Goal: Information Seeking & Learning: Learn about a topic

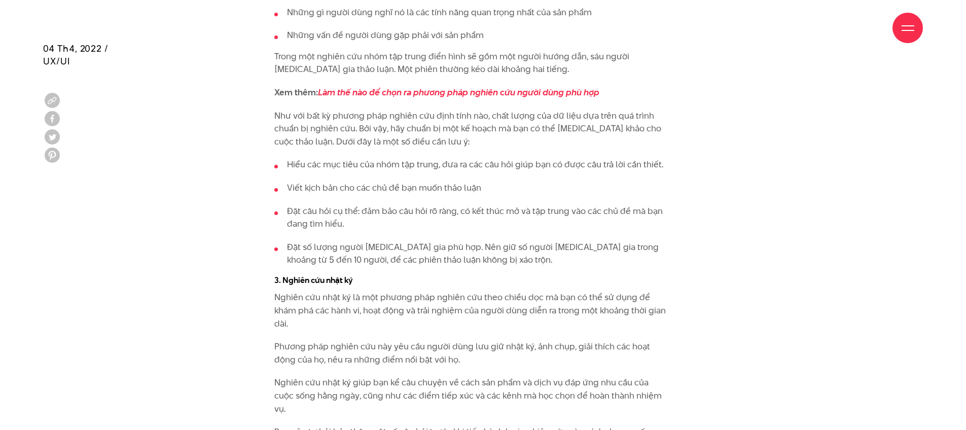
scroll to position [3662, 0]
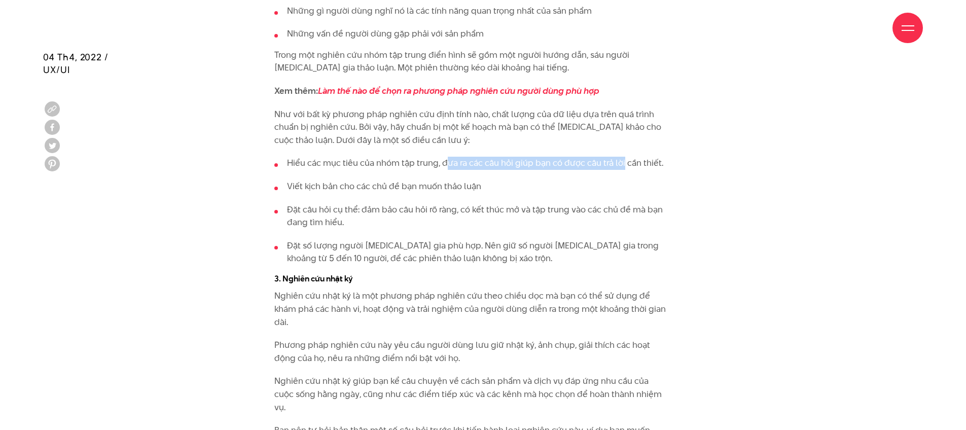
drag, startPoint x: 446, startPoint y: 123, endPoint x: 621, endPoint y: 125, distance: 175.0
click at [621, 157] on li "Hiểu các mục tiêu của nhóm tập trung, đưa ra các câu hỏi giúp bạn có được câu t…" at bounding box center [470, 163] width 392 height 13
click at [519, 157] on li "Hiểu các mục tiêu của nhóm tập trung, đưa ra các câu hỏi giúp bạn có được câu t…" at bounding box center [470, 163] width 392 height 13
click at [511, 157] on li "Hiểu các mục tiêu của nhóm tập trung, đưa ra các câu hỏi giúp bạn có được câu t…" at bounding box center [470, 163] width 392 height 13
click at [515, 157] on li "Hiểu các mục tiêu của nhóm tập trung, đưa ra các câu hỏi giúp bạn có được câu t…" at bounding box center [470, 163] width 392 height 13
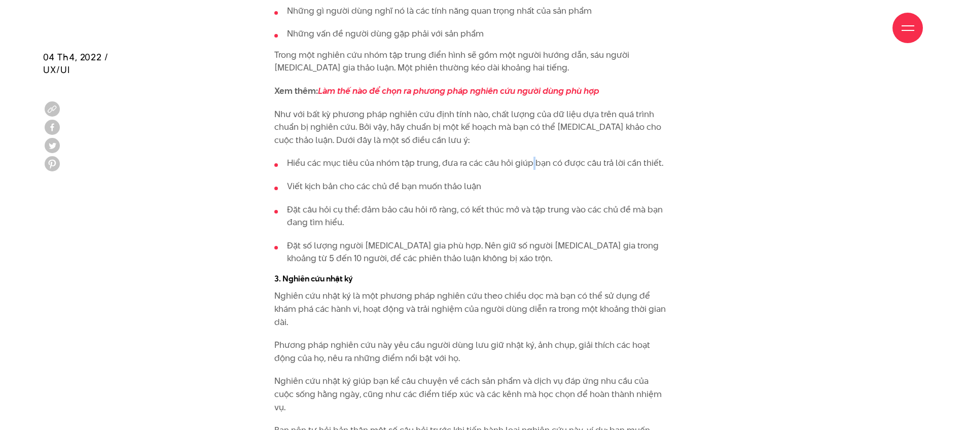
click at [533, 157] on li "Hiểu các mục tiêu của nhóm tập trung, đưa ra các câu hỏi giúp bạn có được câu t…" at bounding box center [470, 163] width 392 height 13
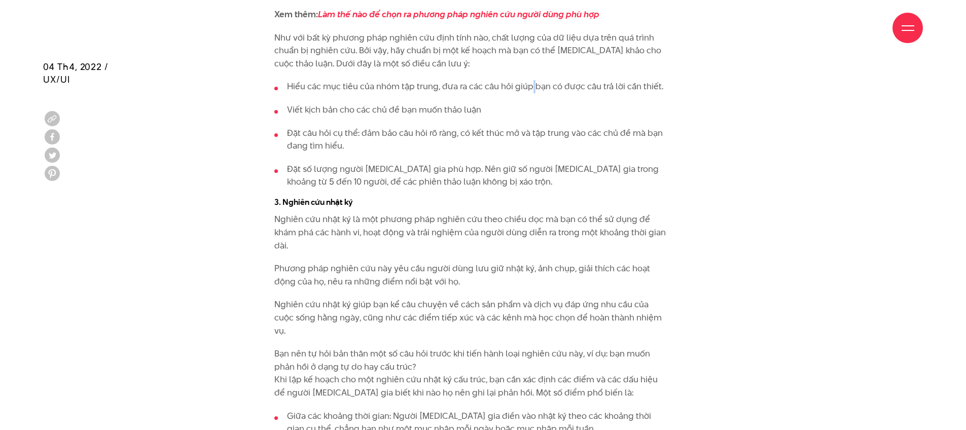
scroll to position [3754, 0]
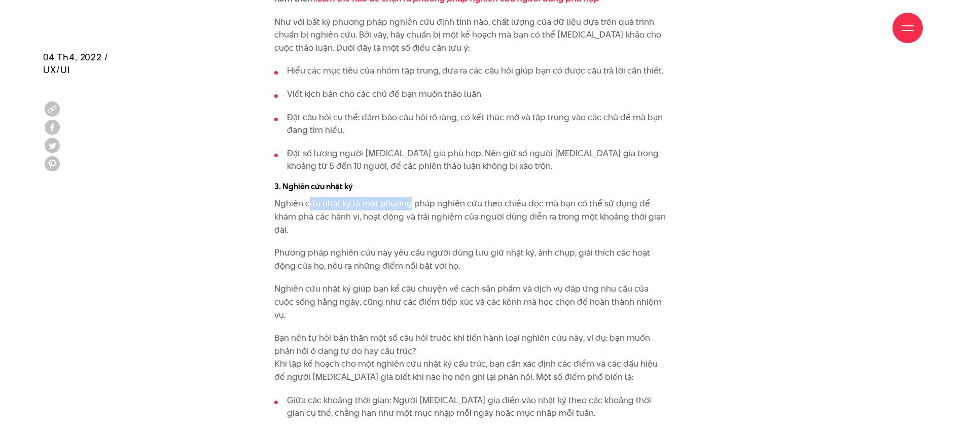
drag, startPoint x: 309, startPoint y: 168, endPoint x: 411, endPoint y: 166, distance: 102.0
click at [411, 197] on p "Nghiên cứu nhật ký là một phương pháp nghiên cứu theo chiều dọc mà bạn có thể s…" at bounding box center [470, 216] width 392 height 39
click at [419, 197] on p "Nghiên cứu nhật ký là một phương pháp nghiên cứu theo chiều dọc mà bạn có thể s…" at bounding box center [470, 216] width 392 height 39
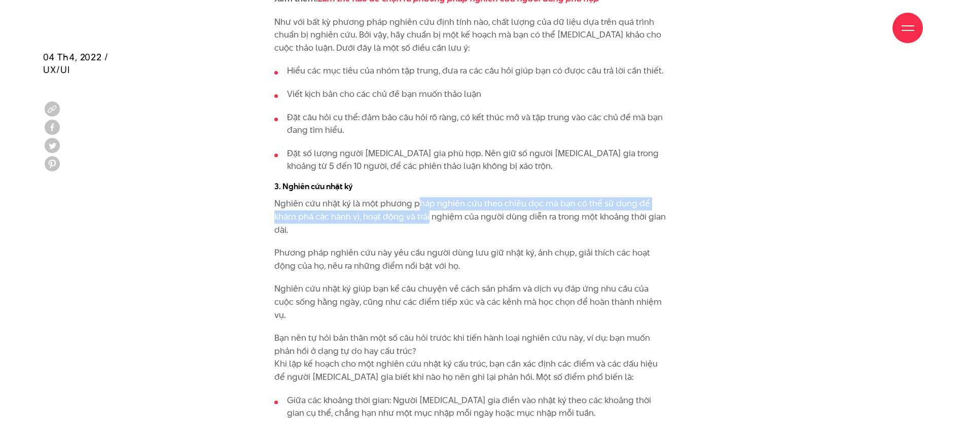
drag, startPoint x: 419, startPoint y: 167, endPoint x: 429, endPoint y: 180, distance: 16.2
click at [429, 197] on p "Nghiên cứu nhật ký là một phương pháp nghiên cứu theo chiều dọc mà bạn có thể s…" at bounding box center [470, 216] width 392 height 39
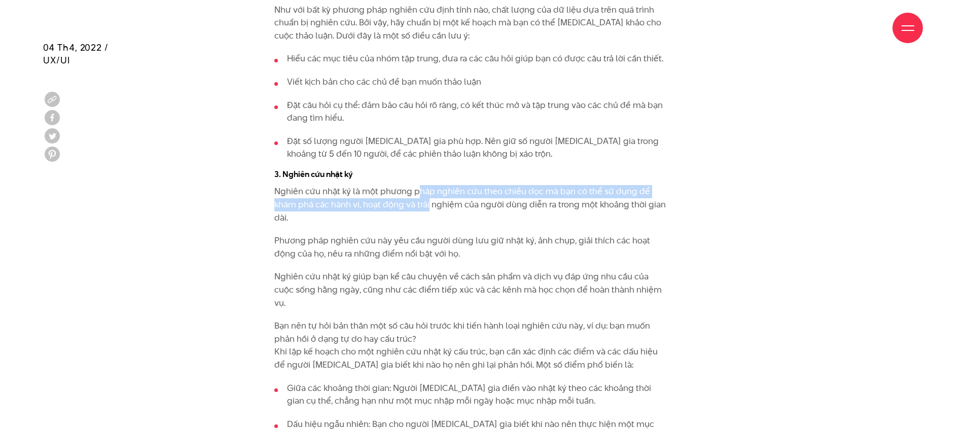
scroll to position [3769, 0]
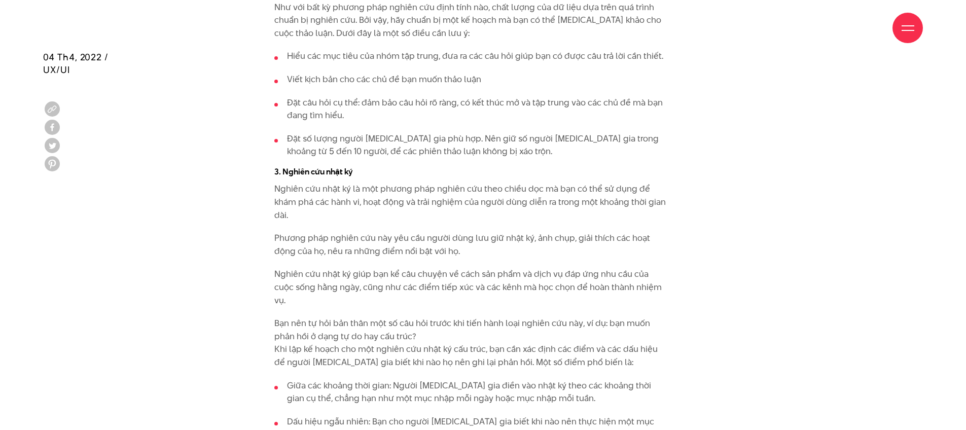
drag, startPoint x: 378, startPoint y: 195, endPoint x: 474, endPoint y: 204, distance: 95.9
click at [474, 232] on p "Phương pháp nghiên cứu này yêu cầu người dùng lưu giữ nhật ký, ảnh chụp, giải t…" at bounding box center [470, 245] width 392 height 26
drag, startPoint x: 427, startPoint y: 195, endPoint x: 553, endPoint y: 199, distance: 126.9
click at [553, 232] on p "Phương pháp nghiên cứu này yêu cầu người dùng lưu giữ nhật ký, ảnh chụp, giải t…" at bounding box center [470, 245] width 392 height 26
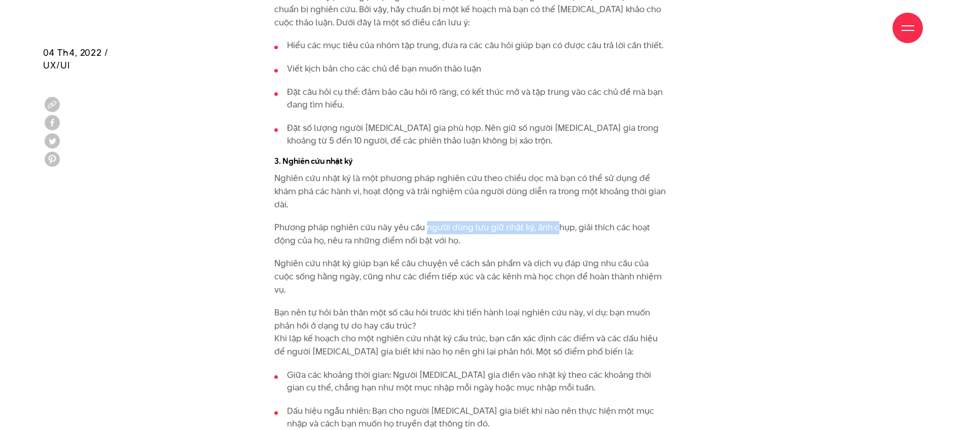
scroll to position [3780, 0]
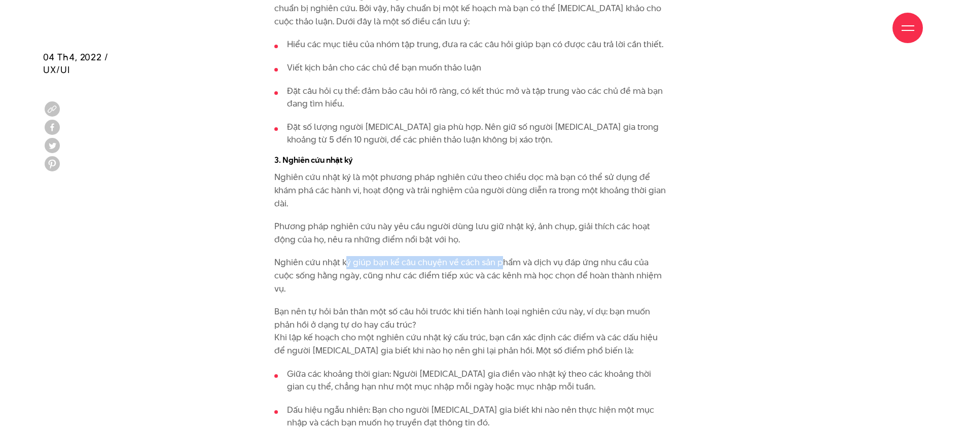
drag, startPoint x: 347, startPoint y: 222, endPoint x: 499, endPoint y: 222, distance: 151.2
click at [499, 256] on p "Nghiên cứu nhật ký giúp bạn kể câu chuyện về cách sản phẩm và dịch vụ đáp ứng n…" at bounding box center [470, 275] width 392 height 39
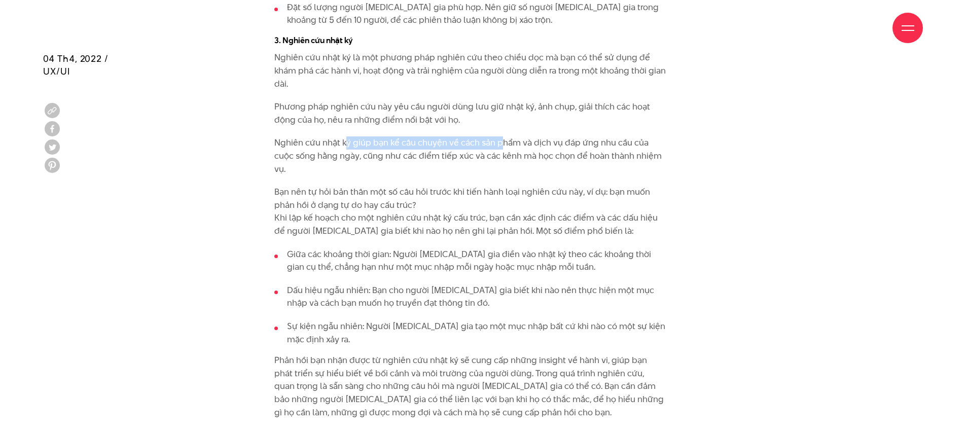
scroll to position [3902, 0]
drag, startPoint x: 287, startPoint y: 151, endPoint x: 368, endPoint y: 152, distance: 81.2
click at [368, 184] on p "Bạn nên tự hỏi bản thân một số câu hỏi trước khi tiến hành loại nghiên cứu này,…" at bounding box center [470, 210] width 392 height 52
drag, startPoint x: 282, startPoint y: 151, endPoint x: 372, endPoint y: 151, distance: 89.8
click at [372, 184] on p "Bạn nên tự hỏi bản thân một số câu hỏi trước khi tiến hành loại nghiên cứu này,…" at bounding box center [470, 210] width 392 height 52
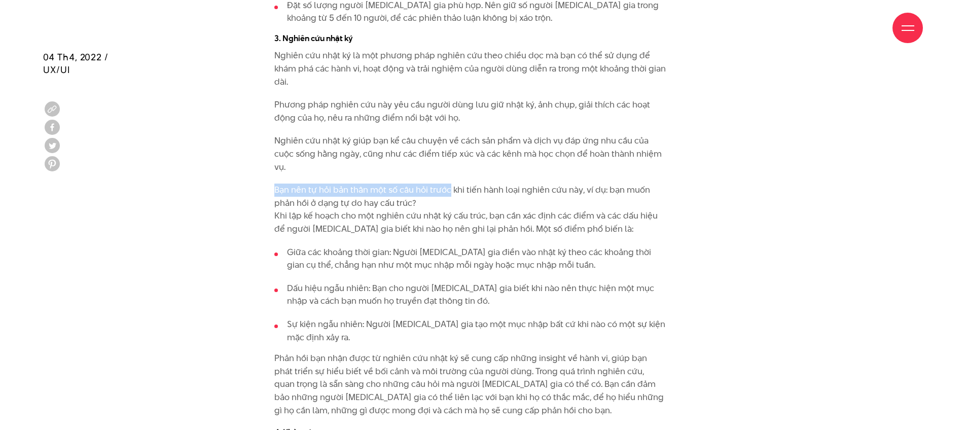
drag, startPoint x: 275, startPoint y: 149, endPoint x: 450, endPoint y: 155, distance: 175.1
click at [450, 184] on p "Bạn nên tự hỏi bản thân một số câu hỏi trước khi tiến hành loại nghiên cứu này,…" at bounding box center [470, 210] width 392 height 52
drag, startPoint x: 491, startPoint y: 146, endPoint x: 598, endPoint y: 150, distance: 106.6
click at [598, 184] on p "Bạn nên tự hỏi bản thân một số câu hỏi trước khi tiến hành loại nghiên cứu này,…" at bounding box center [470, 210] width 392 height 52
drag, startPoint x: 291, startPoint y: 164, endPoint x: 395, endPoint y: 167, distance: 104.0
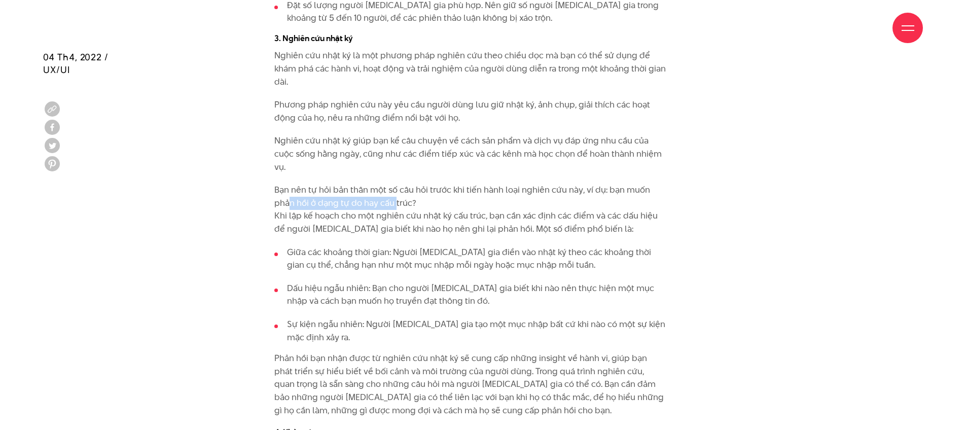
click at [395, 184] on p "Bạn nên tự hỏi bản thân một số câu hỏi trước khi tiến hành loại nghiên cứu này,…" at bounding box center [470, 210] width 392 height 52
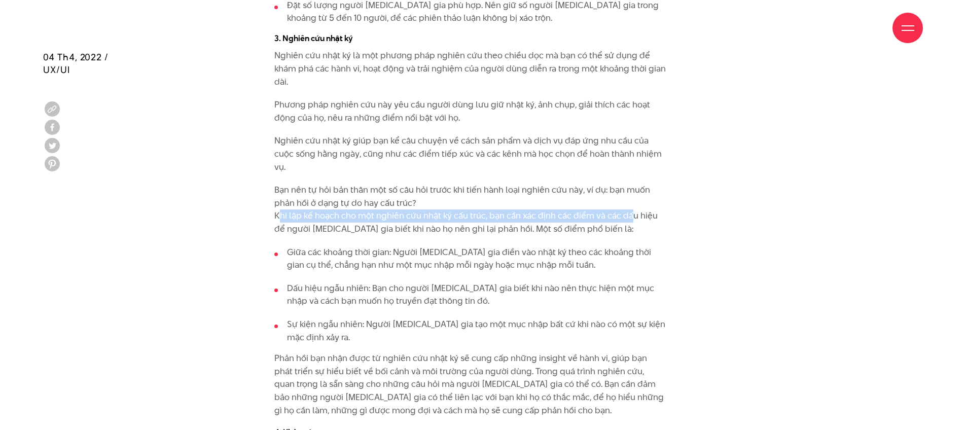
drag, startPoint x: 275, startPoint y: 175, endPoint x: 629, endPoint y: 183, distance: 353.2
click at [629, 184] on p "Bạn nên tự hỏi bản thân một số câu hỏi trước khi tiến hành loại nghiên cứu này,…" at bounding box center [470, 210] width 392 height 52
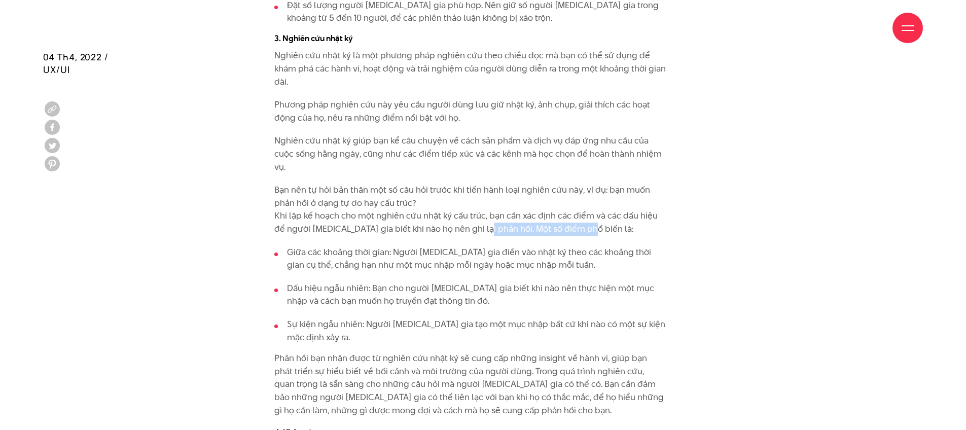
drag, startPoint x: 482, startPoint y: 192, endPoint x: 582, endPoint y: 191, distance: 99.4
click at [582, 191] on p "Bạn nên tự hỏi bản thân một số câu hỏi trước khi tiến hành loại nghiên cứu này,…" at bounding box center [470, 210] width 392 height 52
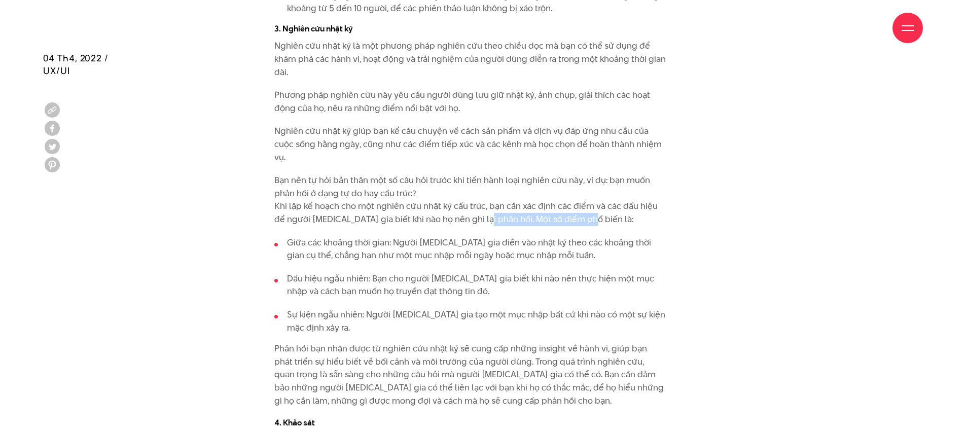
scroll to position [3913, 0]
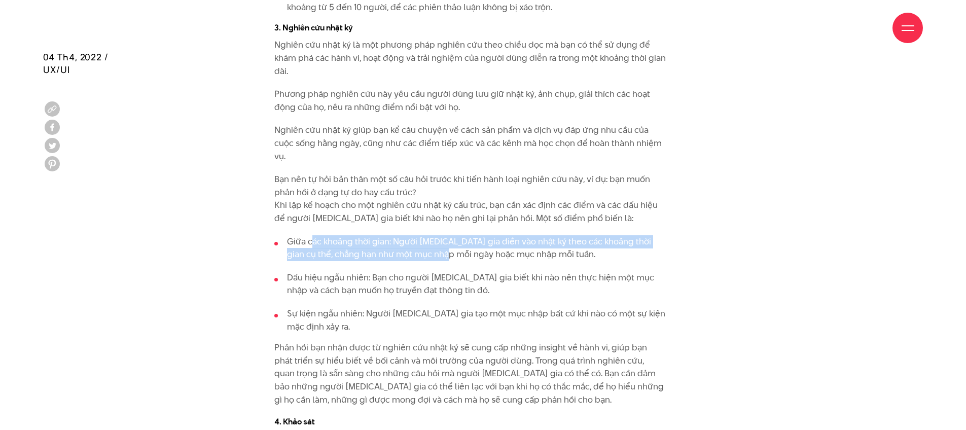
drag, startPoint x: 312, startPoint y: 204, endPoint x: 433, endPoint y: 213, distance: 121.0
click at [442, 235] on li "Giữa các khoảng thời gian: Người [MEDICAL_DATA] gia điền vào nhật ký theo các k…" at bounding box center [470, 248] width 392 height 26
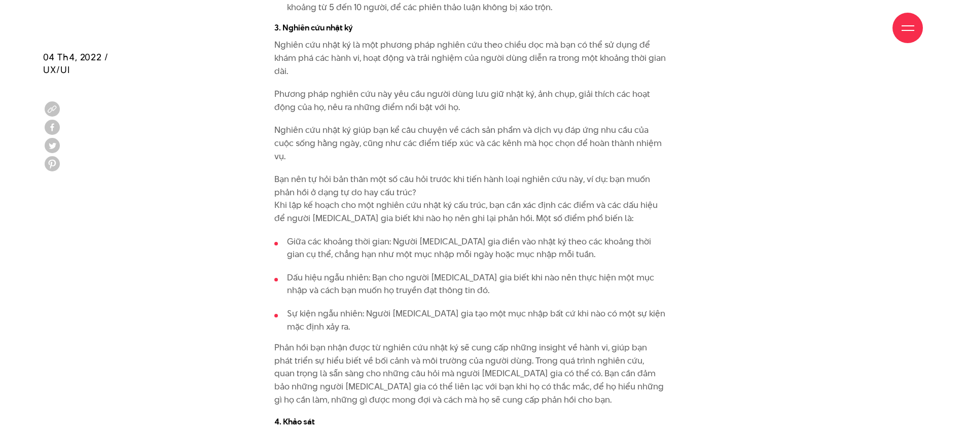
drag, startPoint x: 357, startPoint y: 225, endPoint x: 441, endPoint y: 227, distance: 83.7
click at [441, 235] on ul "Giữa các khoảng thời gian: Người [MEDICAL_DATA] gia điền vào nhật ký theo các k…" at bounding box center [470, 284] width 392 height 98
drag, startPoint x: 377, startPoint y: 241, endPoint x: 448, endPoint y: 236, distance: 70.7
click at [448, 271] on li "Dấu hiệu ngẫu nhiên: Bạn cho người [MEDICAL_DATA] gia biết khi nào nên thực hiệ…" at bounding box center [470, 284] width 392 height 26
drag, startPoint x: 440, startPoint y: 271, endPoint x: 534, endPoint y: 265, distance: 93.5
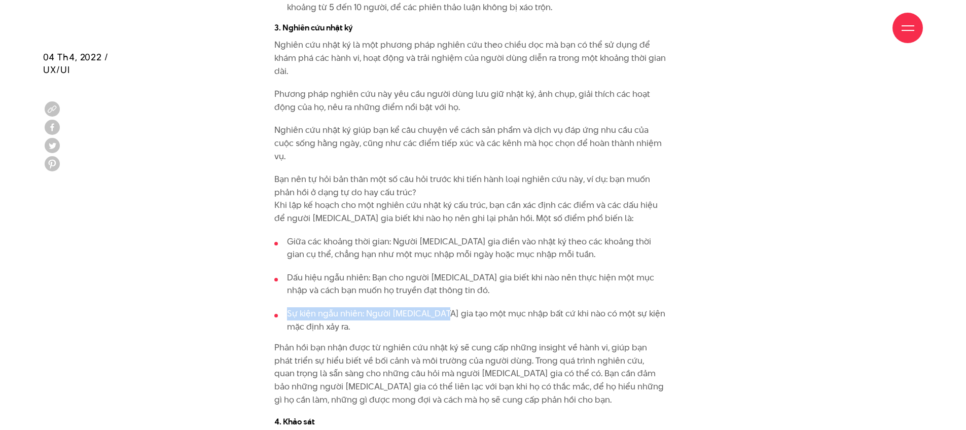
click at [534, 265] on ul "Giữa các khoảng thời gian: Người [MEDICAL_DATA] gia điền vào nhật ký theo các k…" at bounding box center [470, 284] width 392 height 98
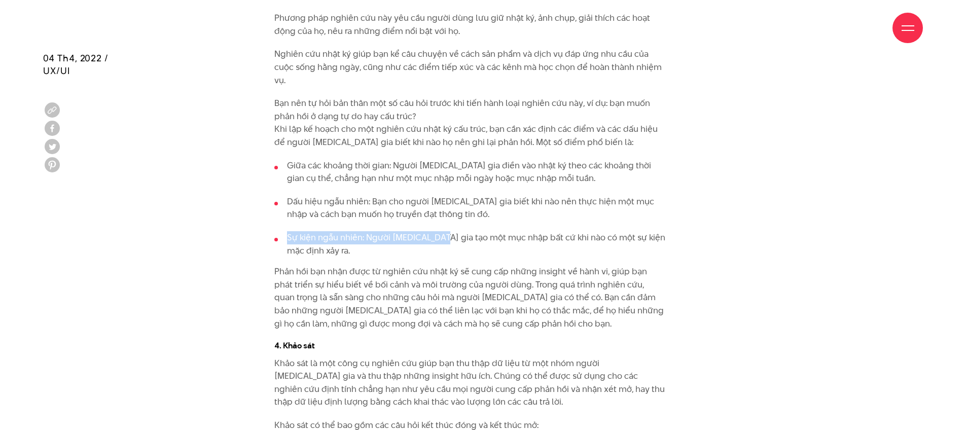
scroll to position [3990, 0]
click at [330, 264] on p "Phản hồi bạn nhận được từ nghiên cứu nhật ký sẽ cung cấp những insight về hành …" at bounding box center [470, 296] width 392 height 65
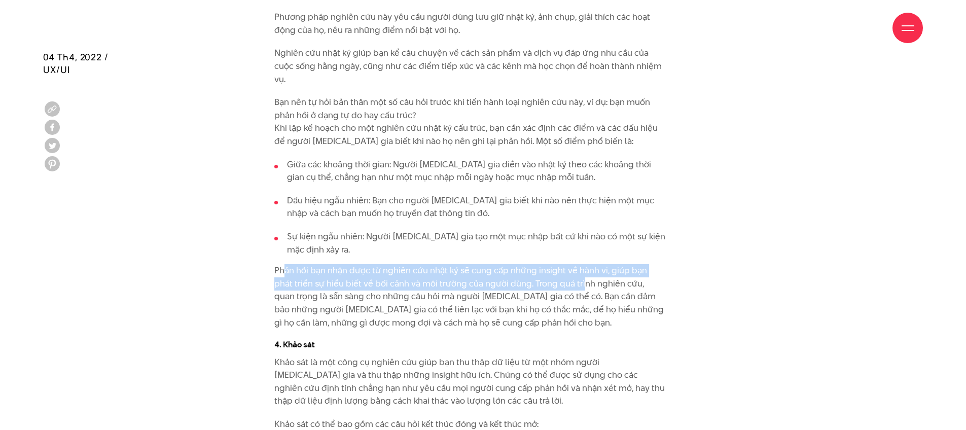
drag, startPoint x: 294, startPoint y: 229, endPoint x: 563, endPoint y: 243, distance: 269.8
click at [563, 264] on p "Phản hồi bạn nhận được từ nghiên cứu nhật ký sẽ cung cấp những insight về hành …" at bounding box center [470, 296] width 392 height 65
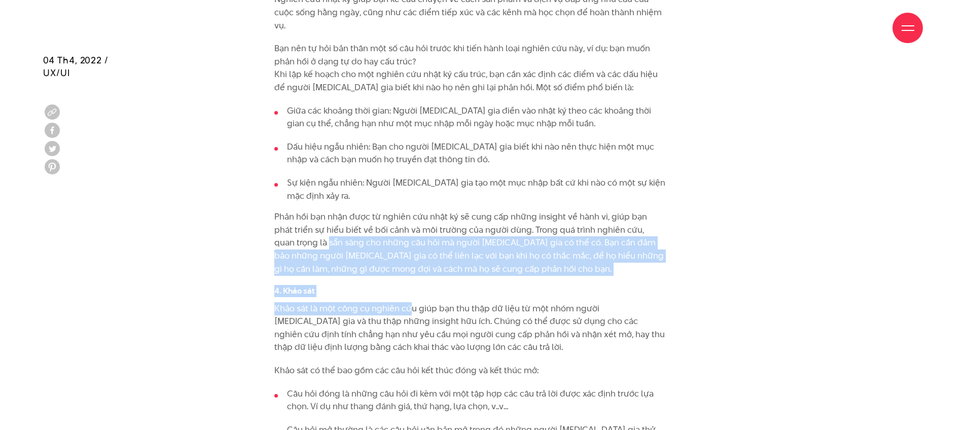
scroll to position [4047, 0]
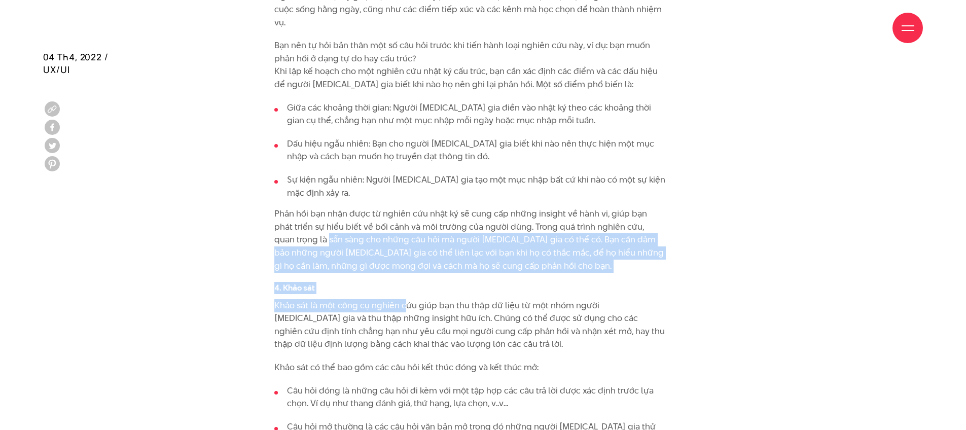
drag, startPoint x: 285, startPoint y: 261, endPoint x: 407, endPoint y: 271, distance: 122.7
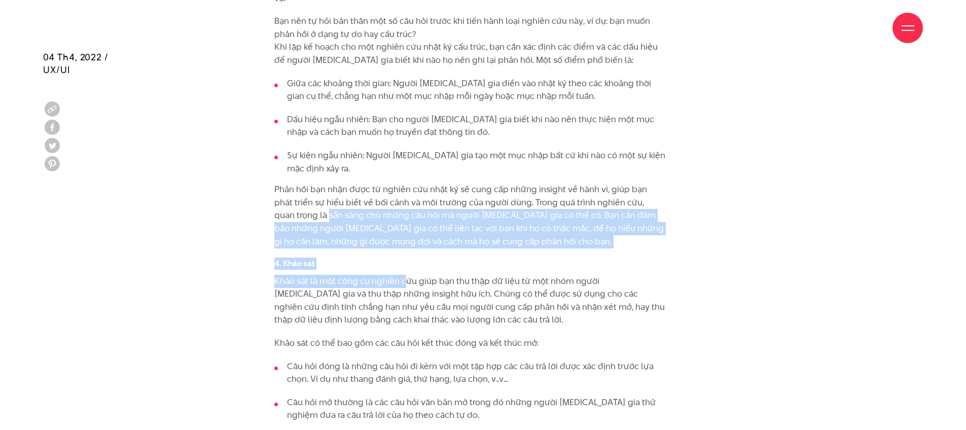
scroll to position [4072, 0]
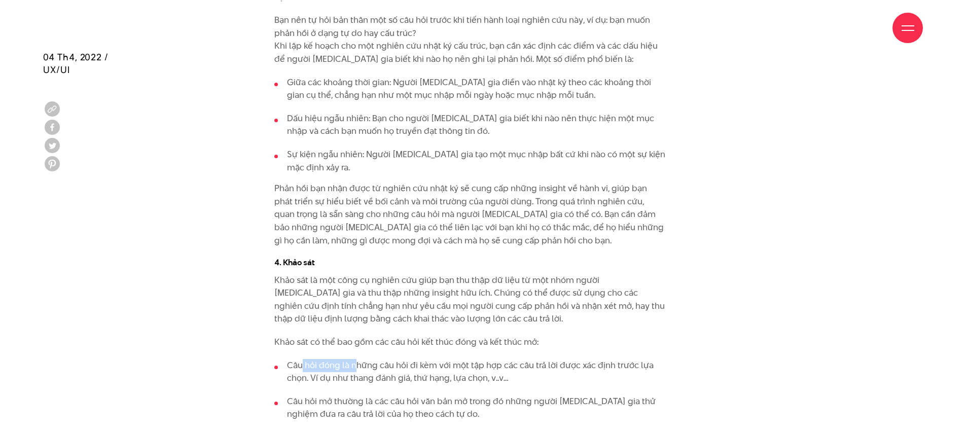
drag, startPoint x: 301, startPoint y: 322, endPoint x: 356, endPoint y: 314, distance: 55.4
click at [356, 359] on li "Câu hỏi đóng là những câu hỏi đi kèm với một tập hợp các câu trả lời được xác đ…" at bounding box center [470, 372] width 392 height 26
drag, startPoint x: 288, startPoint y: 324, endPoint x: 469, endPoint y: 320, distance: 181.2
click at [469, 359] on li "Câu hỏi đóng là những câu hỏi đi kèm với một tập hợp các câu trả lời được xác đ…" at bounding box center [470, 372] width 392 height 26
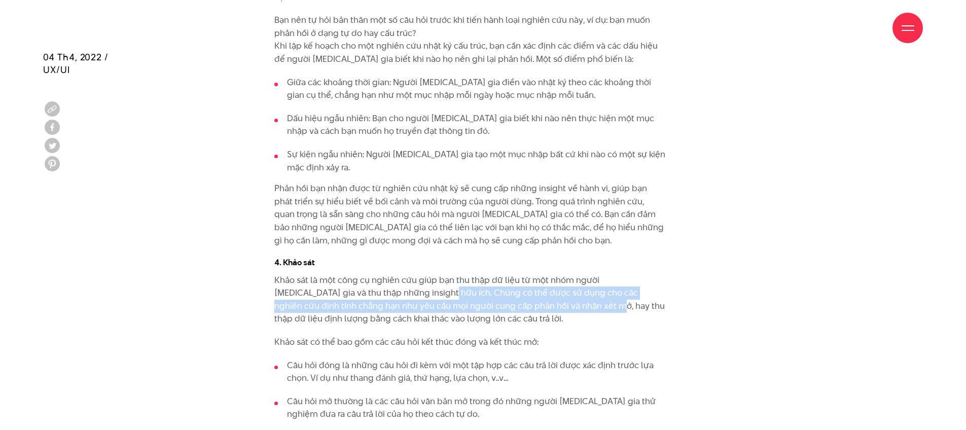
drag, startPoint x: 383, startPoint y: 254, endPoint x: 533, endPoint y: 266, distance: 150.6
click at [533, 274] on p "Khảo sát là một công cụ nghiên cứu giúp bạn thu thập dữ liệu từ một nhóm người …" at bounding box center [470, 300] width 392 height 52
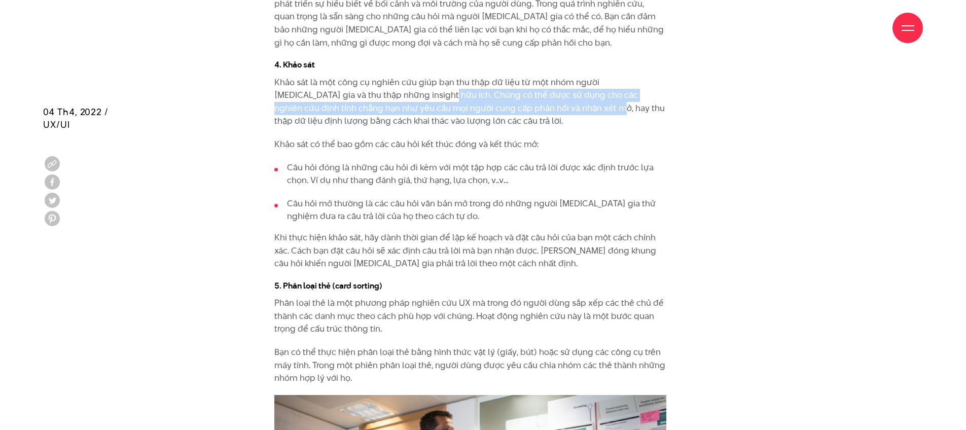
scroll to position [4338, 0]
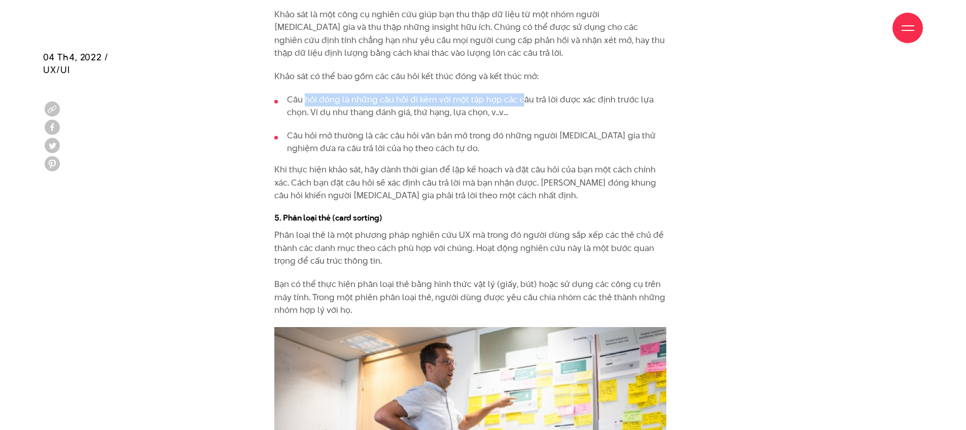
drag, startPoint x: 307, startPoint y: 59, endPoint x: 522, endPoint y: 63, distance: 215.1
click at [522, 93] on li "Câu hỏi đóng là những câu hỏi đi kèm với một tập hợp các câu trả lời được xác đ…" at bounding box center [470, 106] width 392 height 26
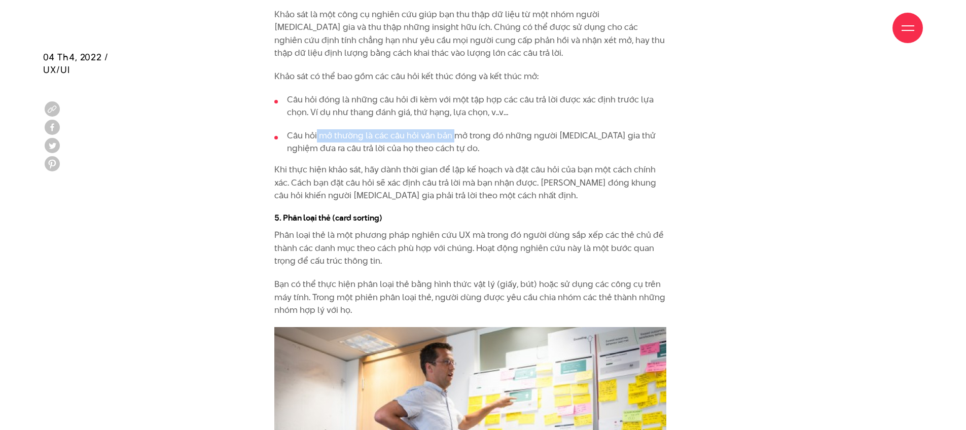
drag, startPoint x: 389, startPoint y: 96, endPoint x: 457, endPoint y: 97, distance: 68.0
click at [457, 129] on li "Câu hỏi mở thường là các câu hỏi văn bản mở trong đó những người [MEDICAL_DATA]…" at bounding box center [470, 142] width 392 height 26
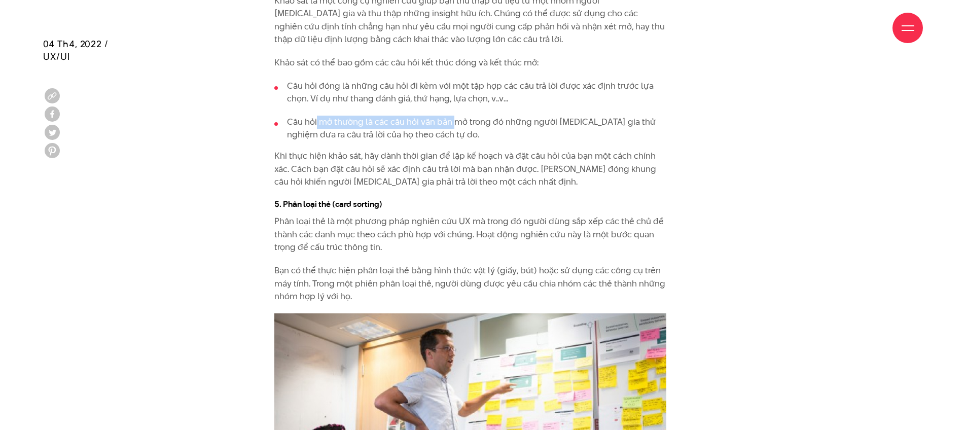
scroll to position [4353, 0]
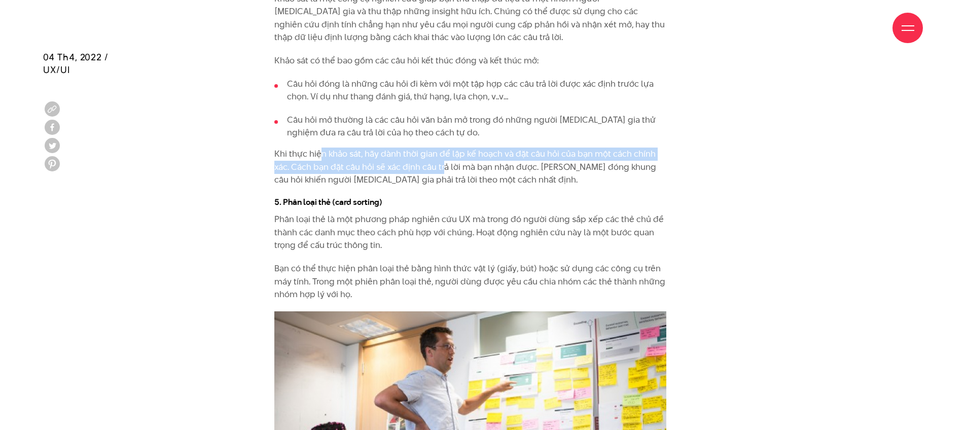
drag, startPoint x: 321, startPoint y: 111, endPoint x: 445, endPoint y: 133, distance: 125.8
click at [445, 148] on p "Khi thực hiện khảo sát, hãy dành thời gian để lập kế hoạch và đặt câu hỏi của b…" at bounding box center [470, 167] width 392 height 39
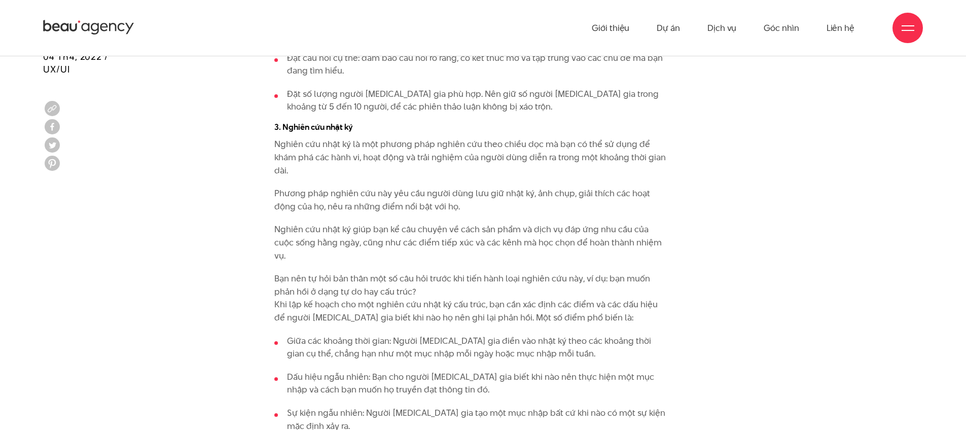
scroll to position [3813, 0]
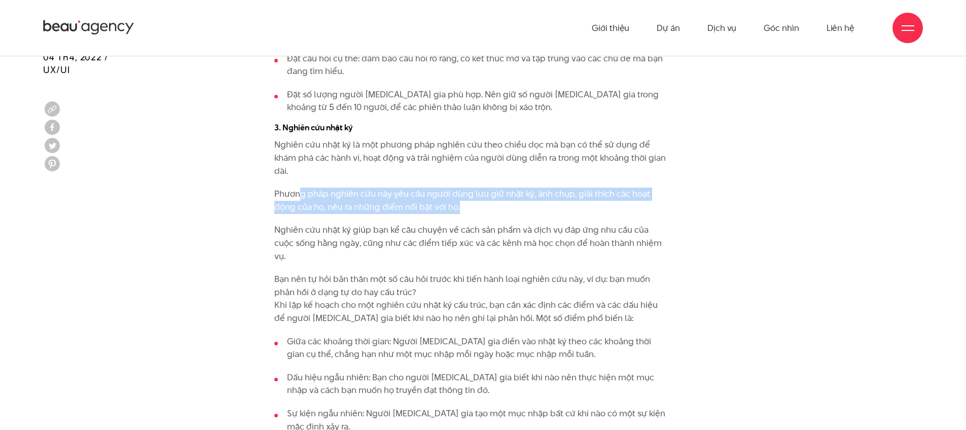
drag, startPoint x: 300, startPoint y: 150, endPoint x: 472, endPoint y: 165, distance: 172.7
click at [472, 188] on p "Phương pháp nghiên cứu này yêu cầu người dùng lưu giữ nhật ký, ảnh chụp, giải t…" at bounding box center [470, 201] width 392 height 26
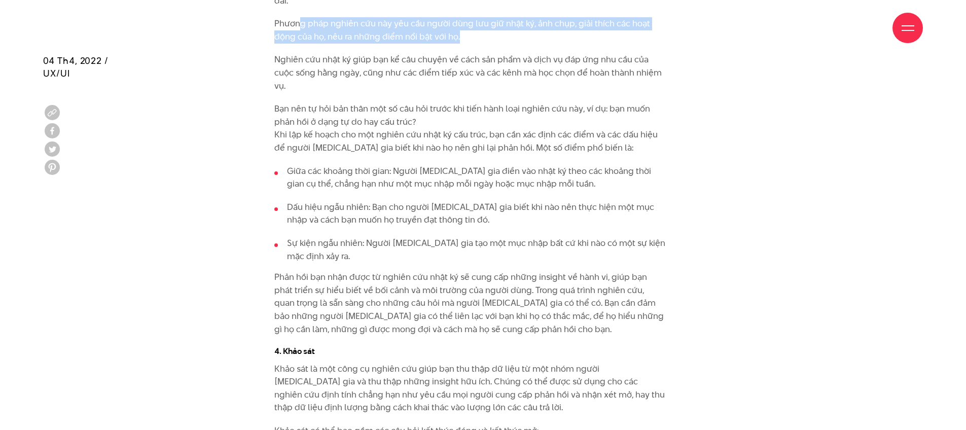
scroll to position [3987, 0]
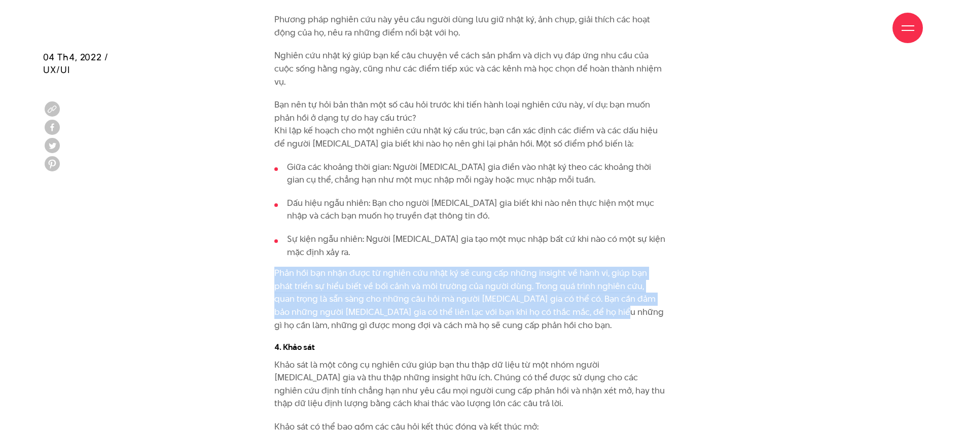
drag, startPoint x: 299, startPoint y: 227, endPoint x: 573, endPoint y: 270, distance: 276.9
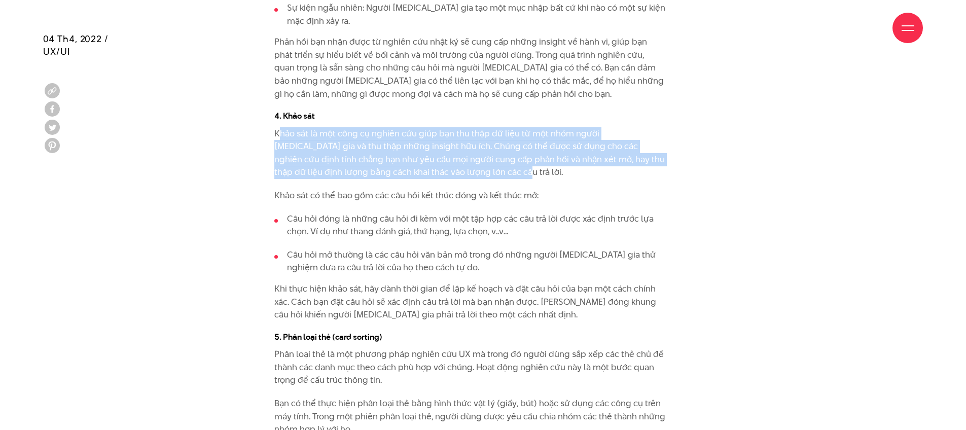
scroll to position [4223, 0]
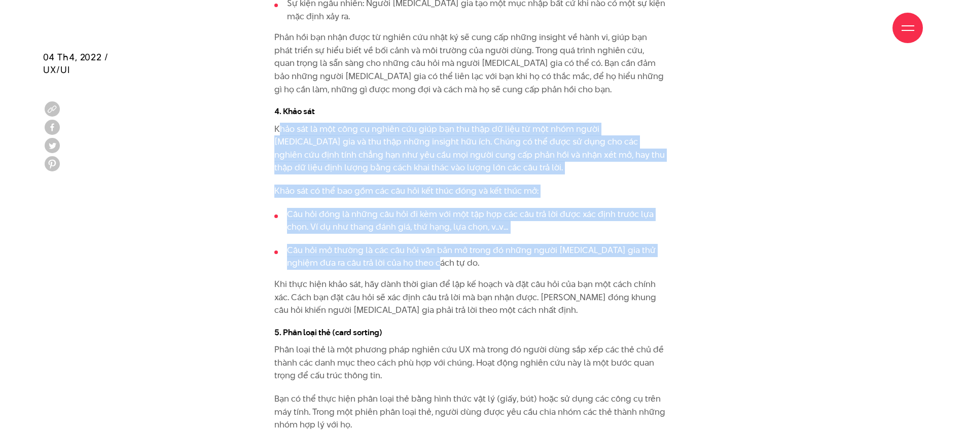
drag, startPoint x: 278, startPoint y: 224, endPoint x: 532, endPoint y: 218, distance: 253.7
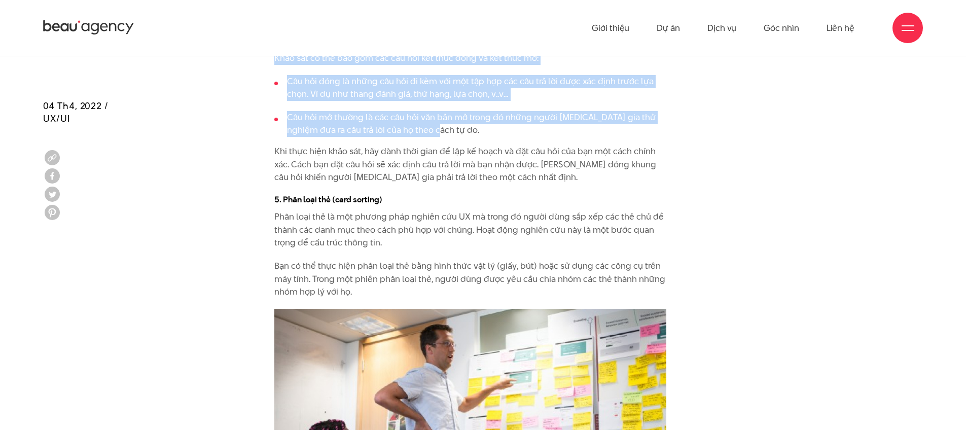
scroll to position [4330, 0]
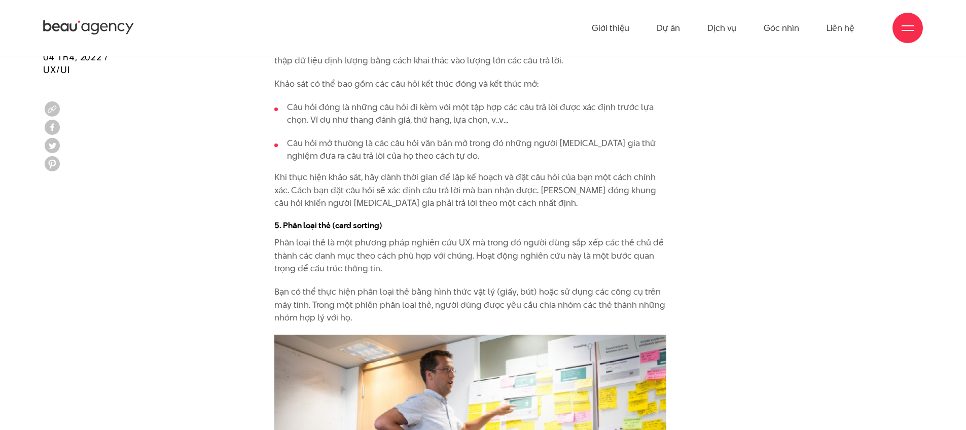
click at [484, 171] on p "Khi thực hiện khảo sát, hãy dành thời gian để lập kế hoạch và đặt câu hỏi của b…" at bounding box center [470, 190] width 392 height 39
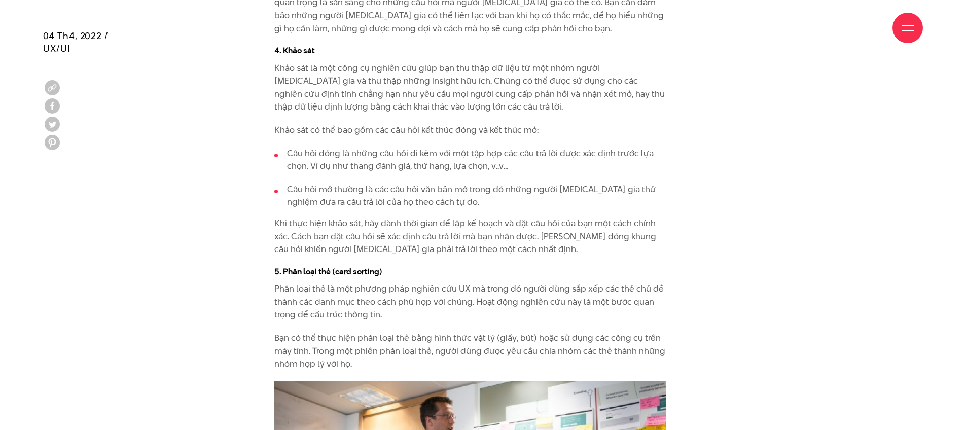
scroll to position [4333, 0]
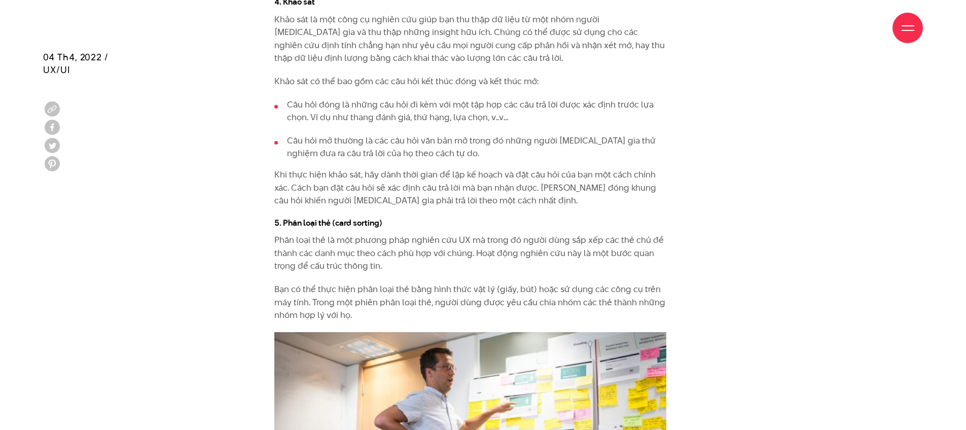
drag, startPoint x: 435, startPoint y: 202, endPoint x: 532, endPoint y: 204, distance: 96.9
click at [524, 234] on p "Phân loại thẻ là một phương pháp nghiên cứu UX mà trong đó người dùng sắp xếp c…" at bounding box center [470, 253] width 392 height 39
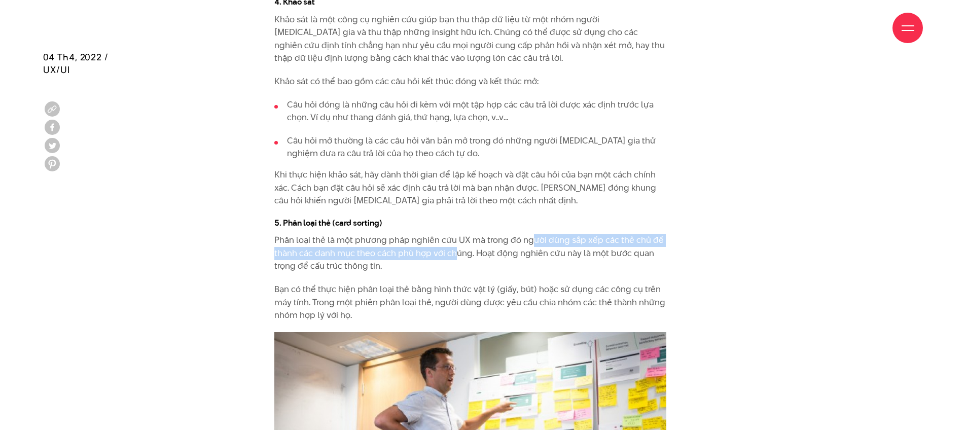
drag, startPoint x: 531, startPoint y: 199, endPoint x: 498, endPoint y: 216, distance: 37.2
click at [460, 234] on p "Phân loại thẻ là một phương pháp nghiên cứu UX mà trong đó người dùng sắp xếp c…" at bounding box center [470, 253] width 392 height 39
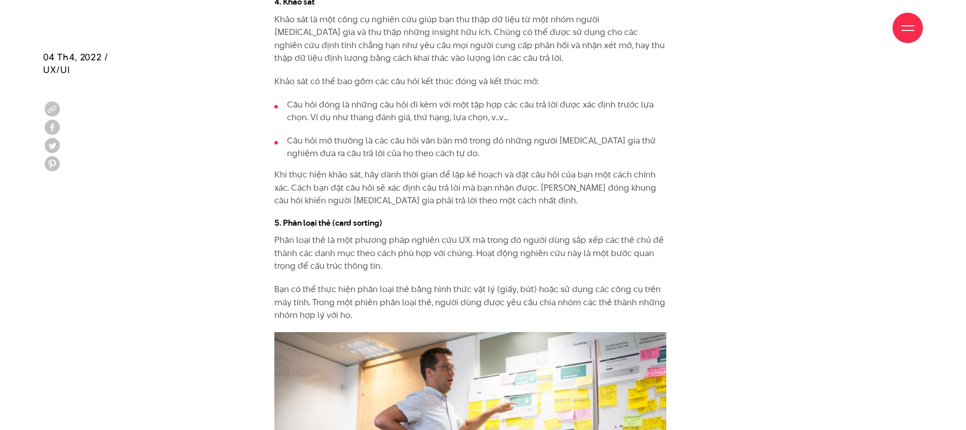
drag, startPoint x: 489, startPoint y: 214, endPoint x: 595, endPoint y: 221, distance: 106.7
click at [595, 234] on p "Phân loại thẻ là một phương pháp nghiên cứu UX mà trong đó người dùng sắp xếp c…" at bounding box center [470, 253] width 392 height 39
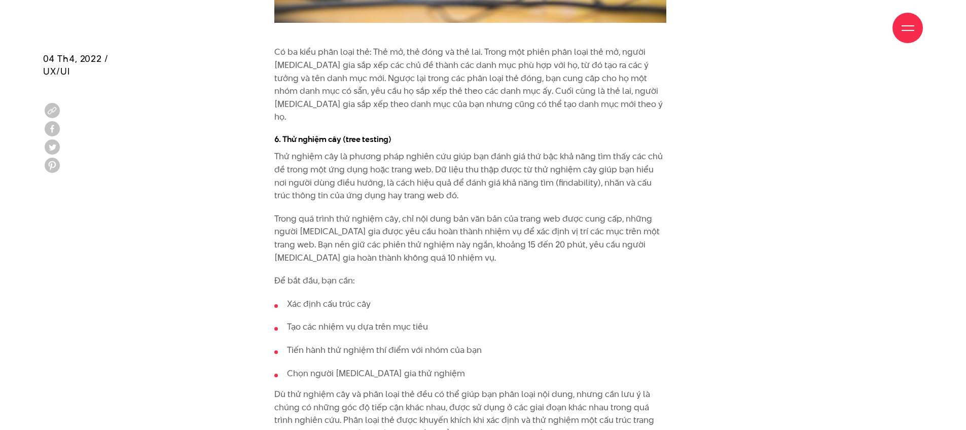
scroll to position [4903, 0]
